Goal: Task Accomplishment & Management: Manage account settings

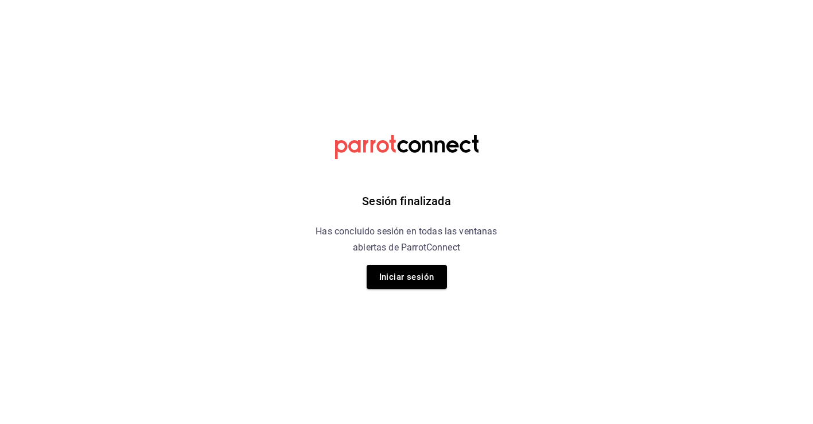
click at [413, 259] on div "Sesión finalizada Has concluido sesión en todas las ventanas abiertas de Parrot…" at bounding box center [407, 212] width 290 height 424
click at [420, 279] on button "Iniciar sesión" at bounding box center [407, 277] width 80 height 24
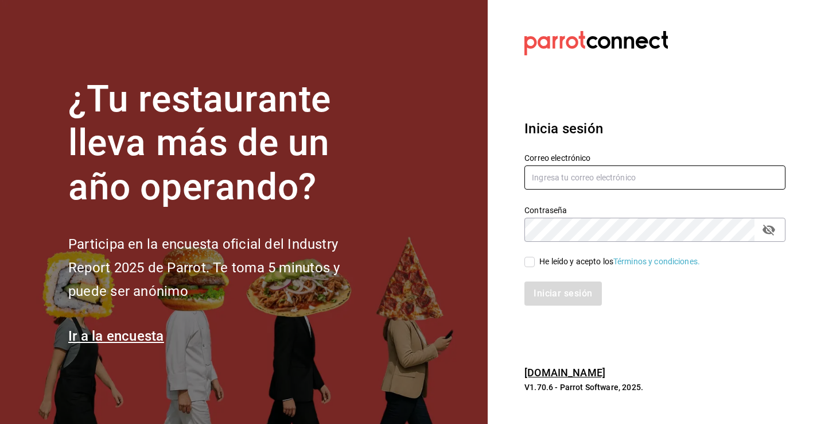
type input "paula.torres@grupocosteno.com"
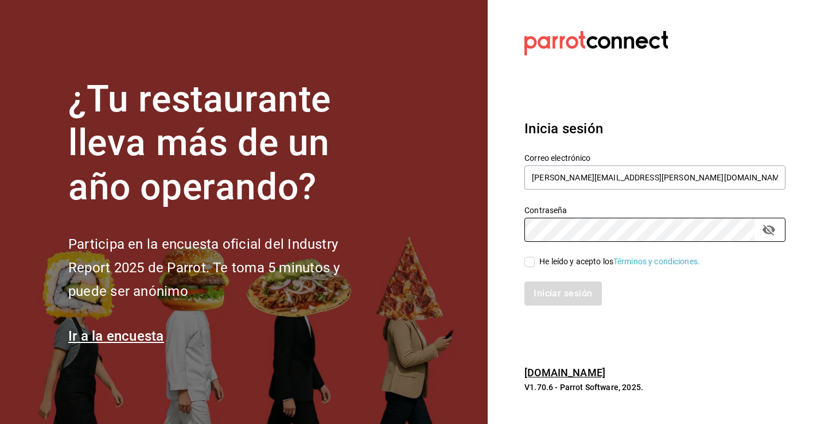
click at [528, 262] on input "He leído y acepto los Términos y condiciones." at bounding box center [530, 262] width 10 height 10
checkbox input "true"
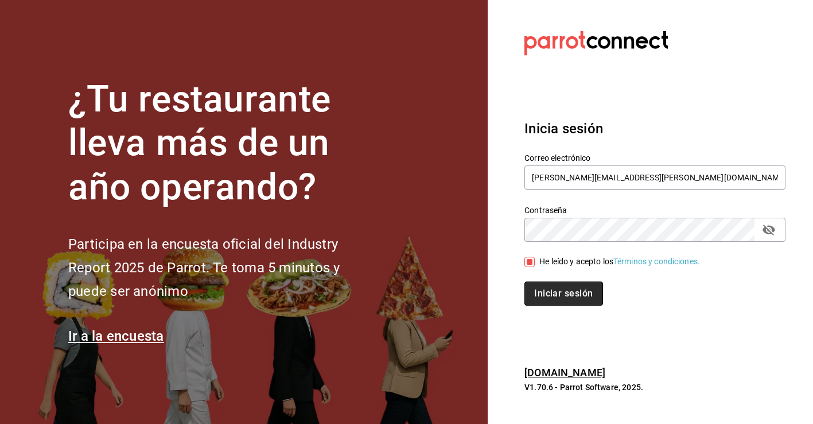
click at [554, 287] on button "Iniciar sesión" at bounding box center [564, 293] width 78 height 24
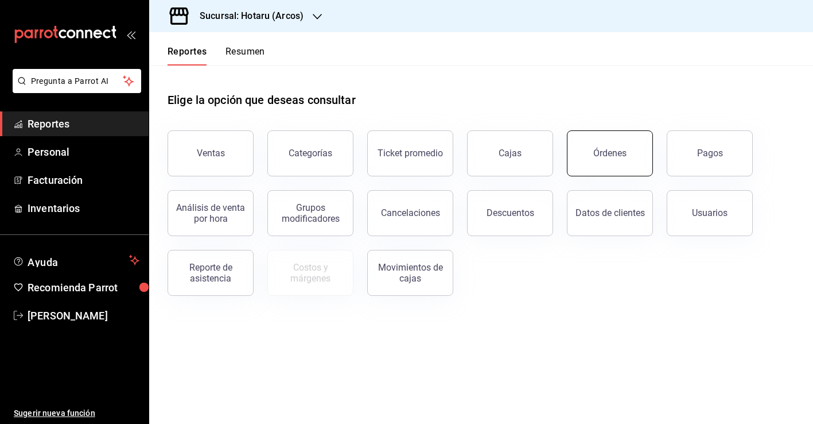
click at [603, 152] on div "Órdenes" at bounding box center [610, 153] width 33 height 11
